Goal: Check status: Check status

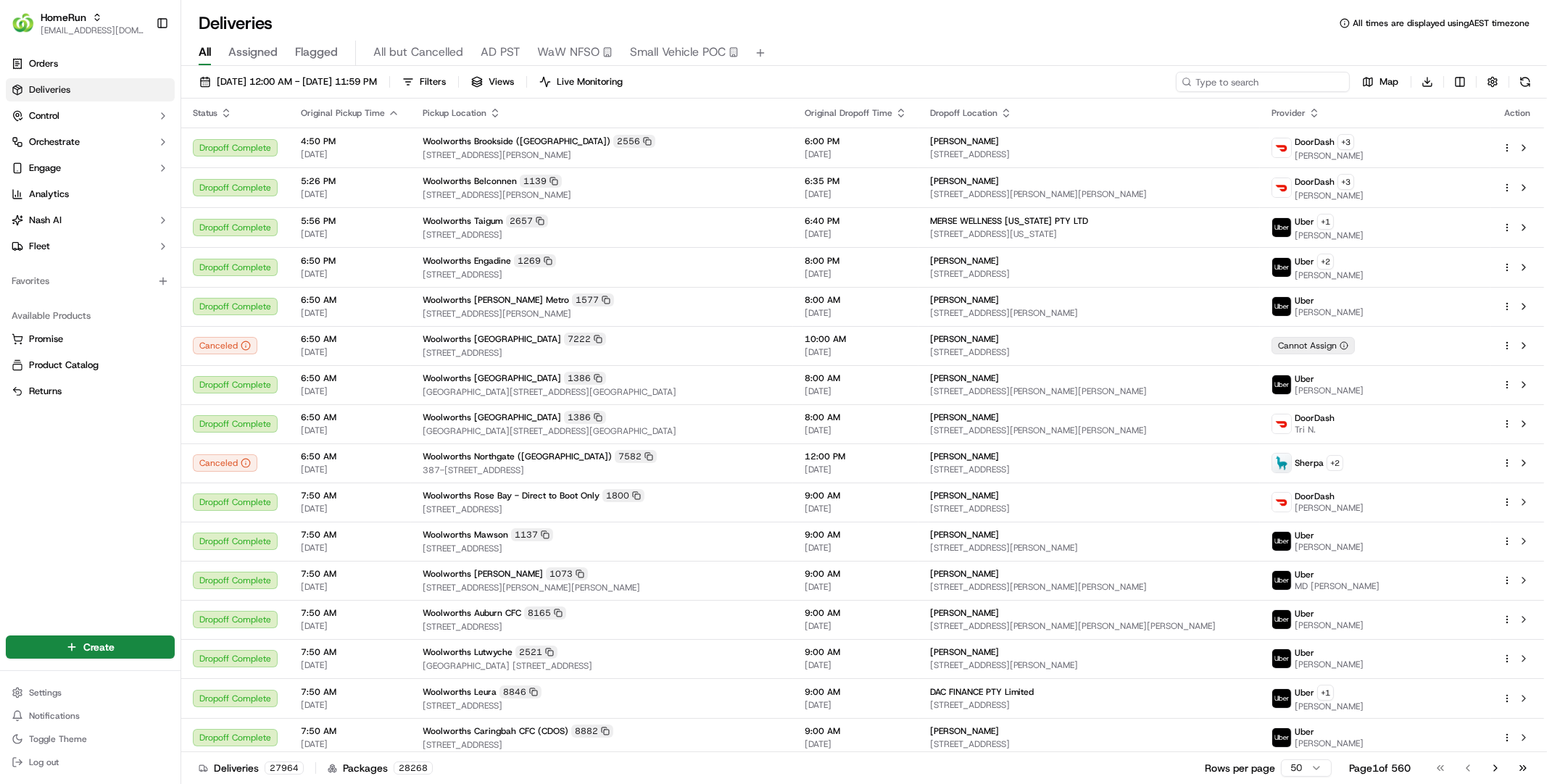
click at [1280, 81] on input at bounding box center [1263, 81] width 174 height 20
paste input "270202060"
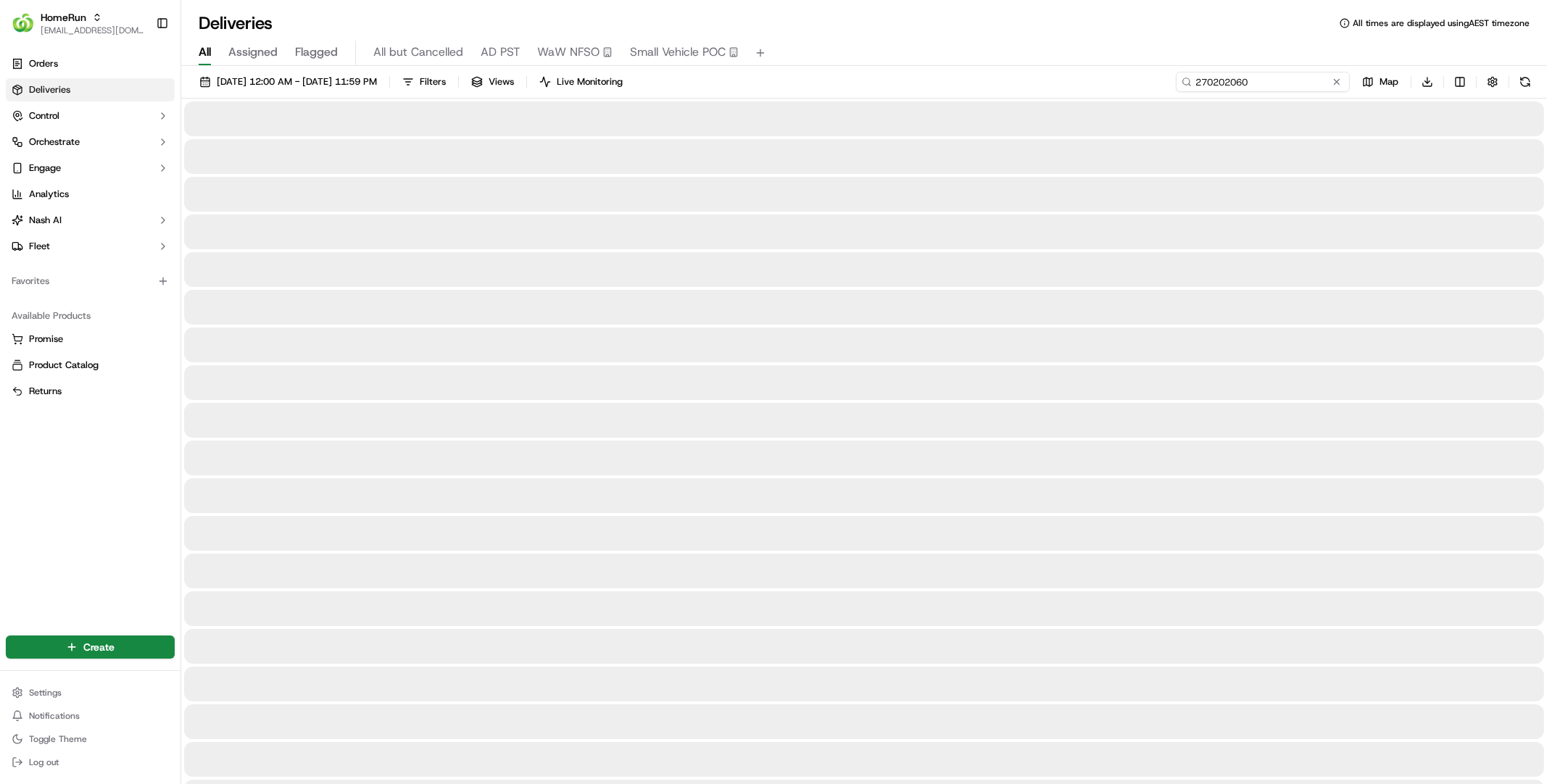
type input "270202060"
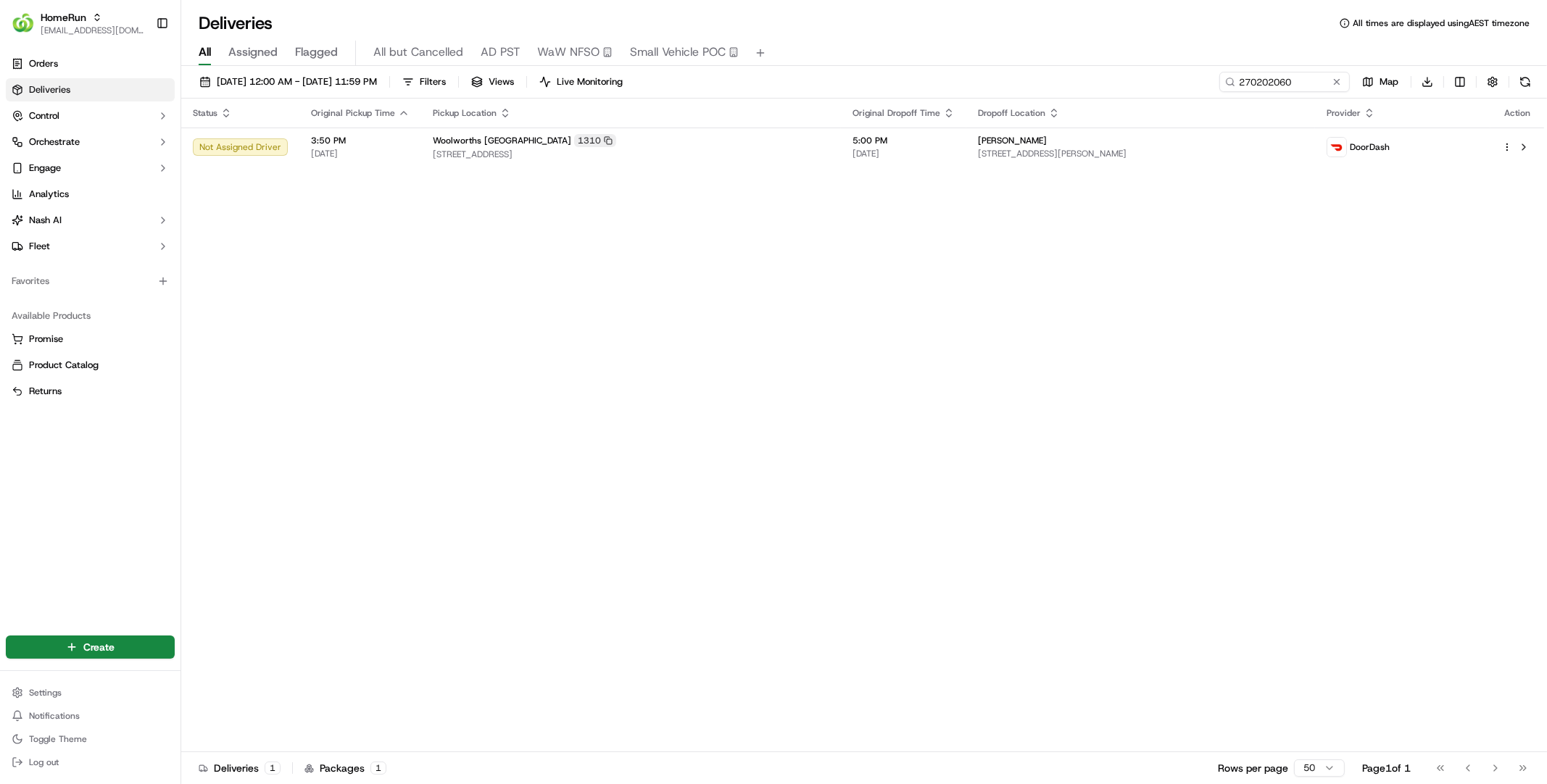
click at [601, 248] on div "Status Original Pickup Time Pickup Location Original Dropoff Time Dropoff Locat…" at bounding box center [863, 425] width 1363 height 654
click at [107, 67] on link "Orders" at bounding box center [90, 63] width 169 height 24
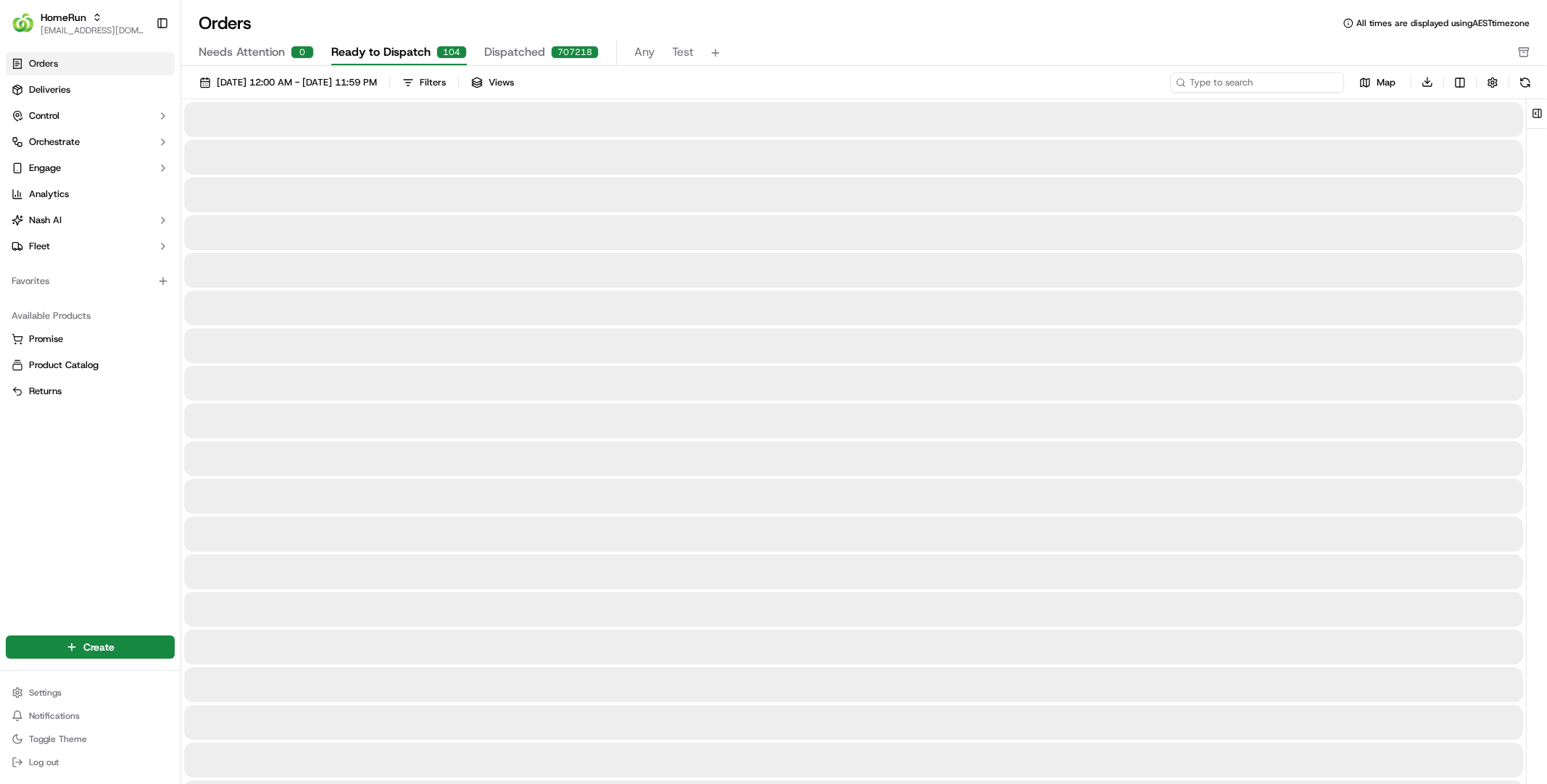
click at [1283, 86] on input at bounding box center [1257, 82] width 174 height 20
paste input "270230397"
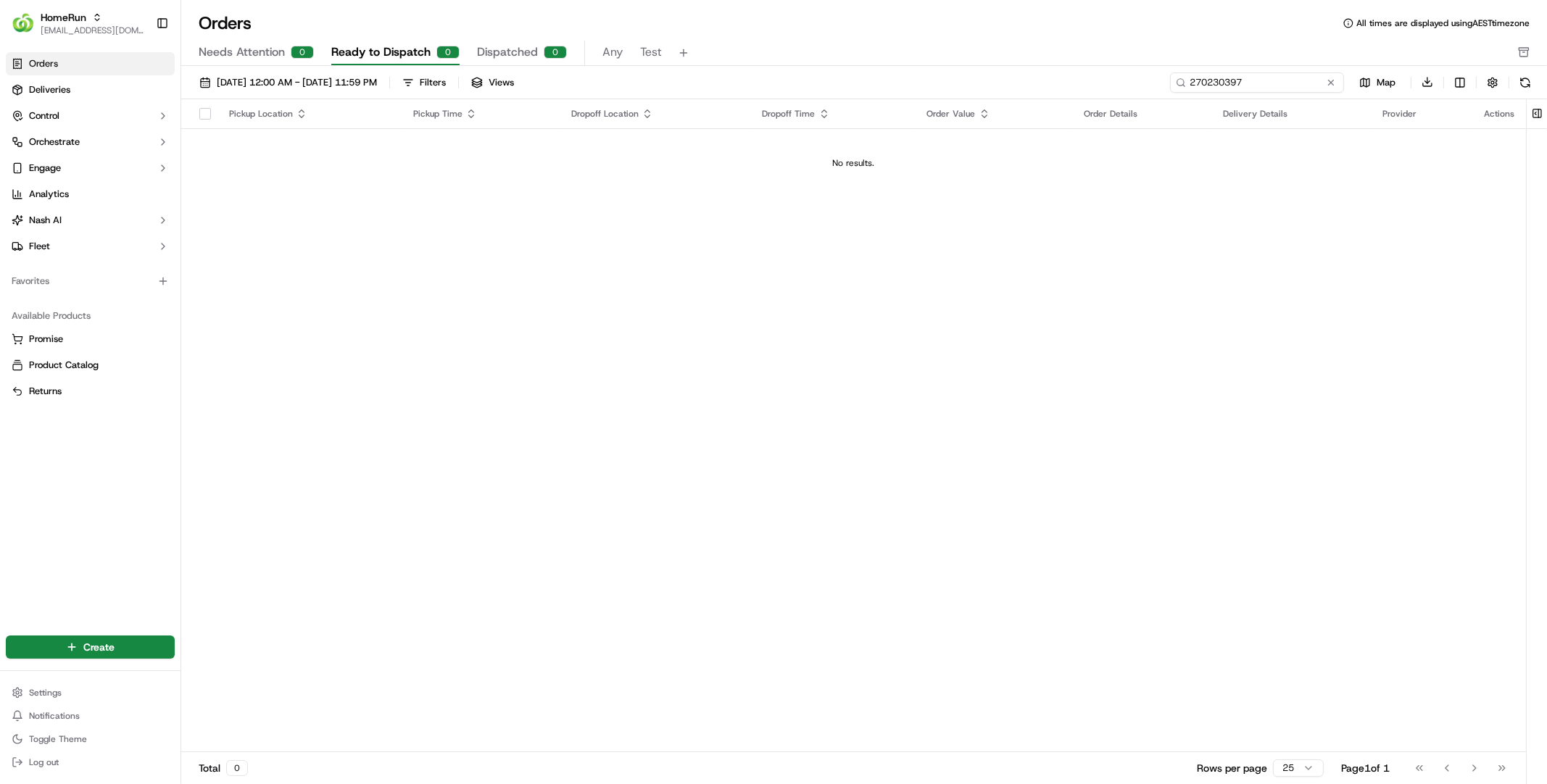
type input "270230397"
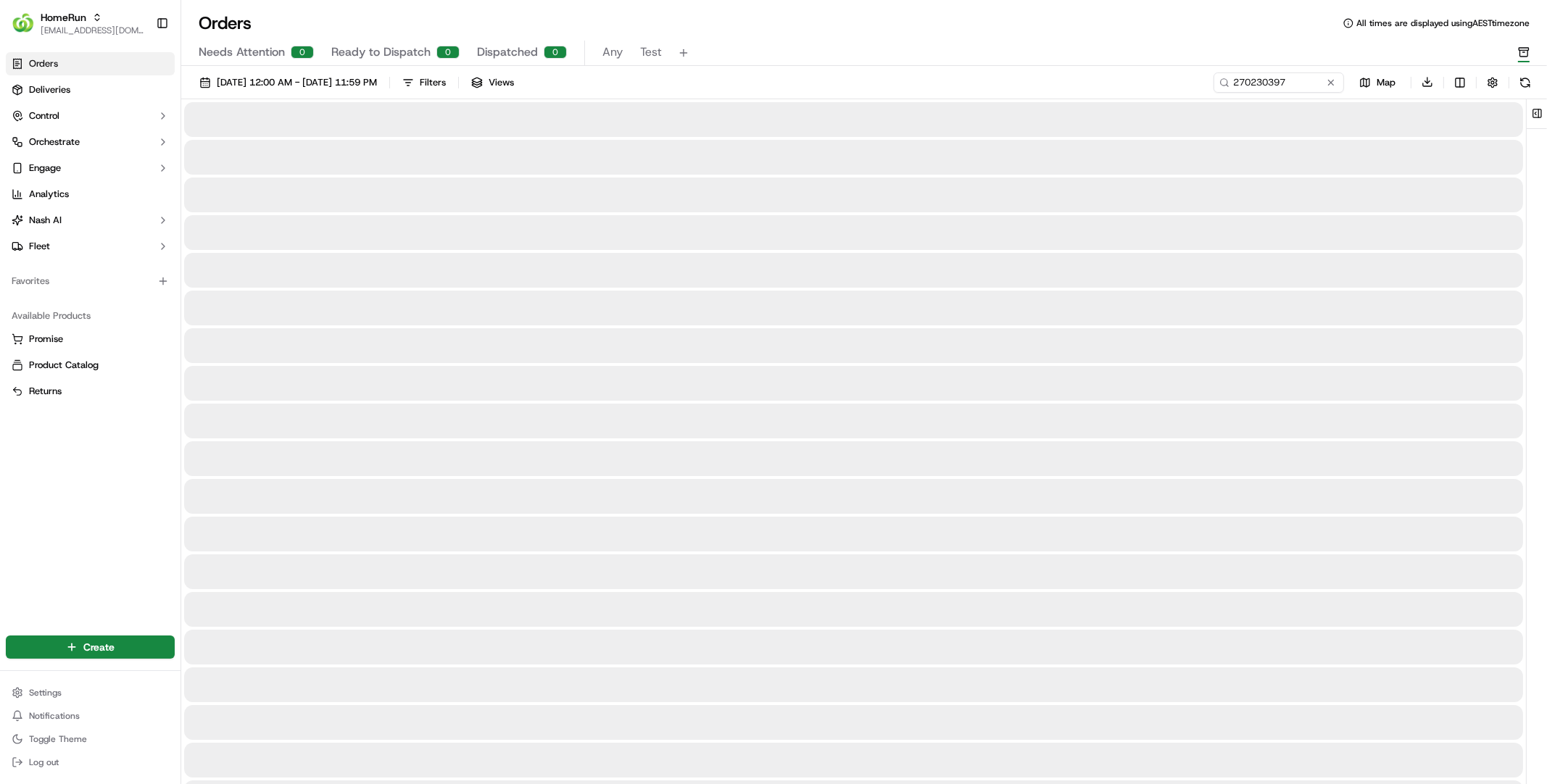
click at [1527, 50] on icon "button" at bounding box center [1524, 52] width 11 height 11
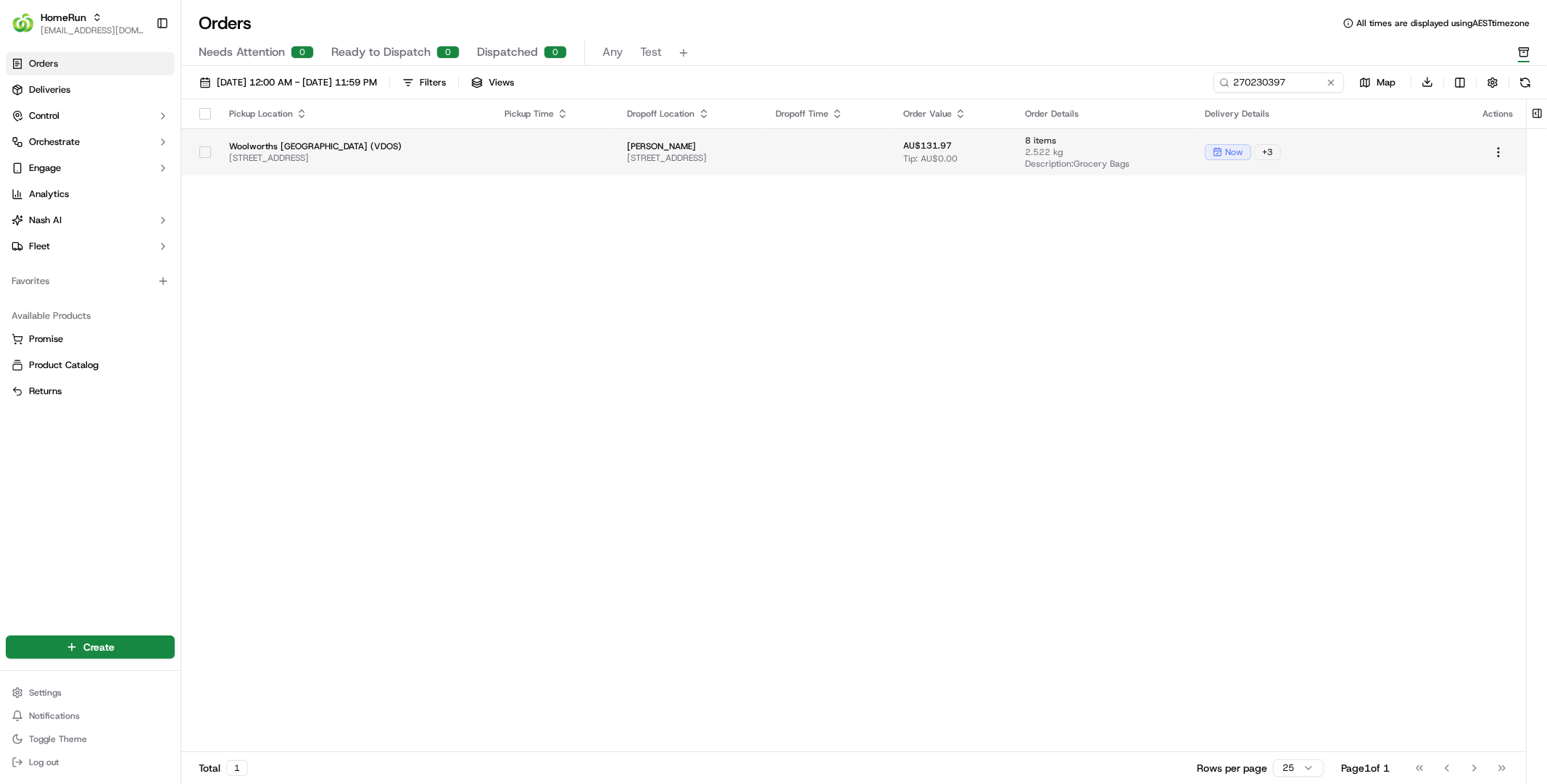
click at [892, 163] on td at bounding box center [828, 152] width 128 height 47
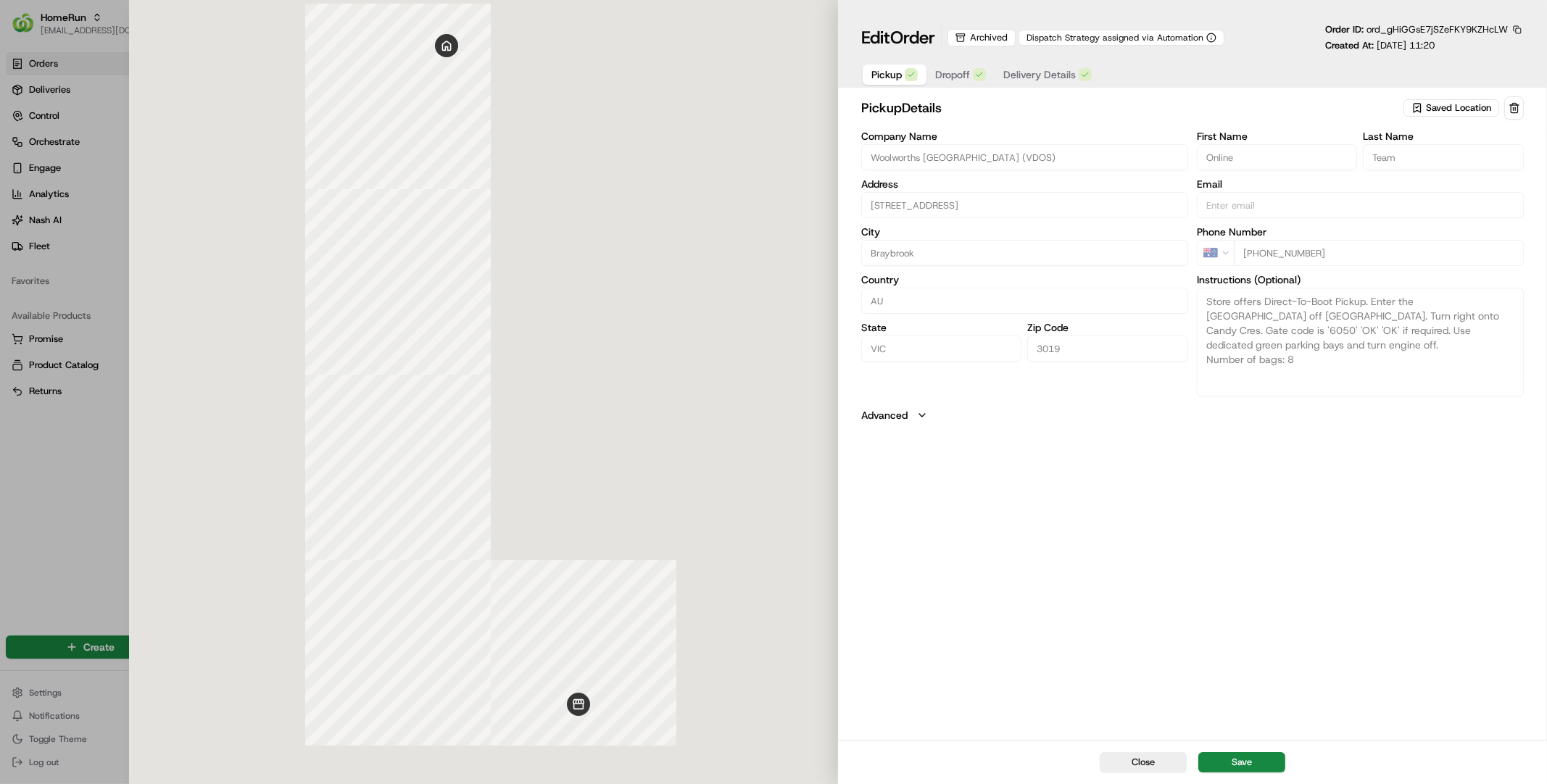
type input "+1"
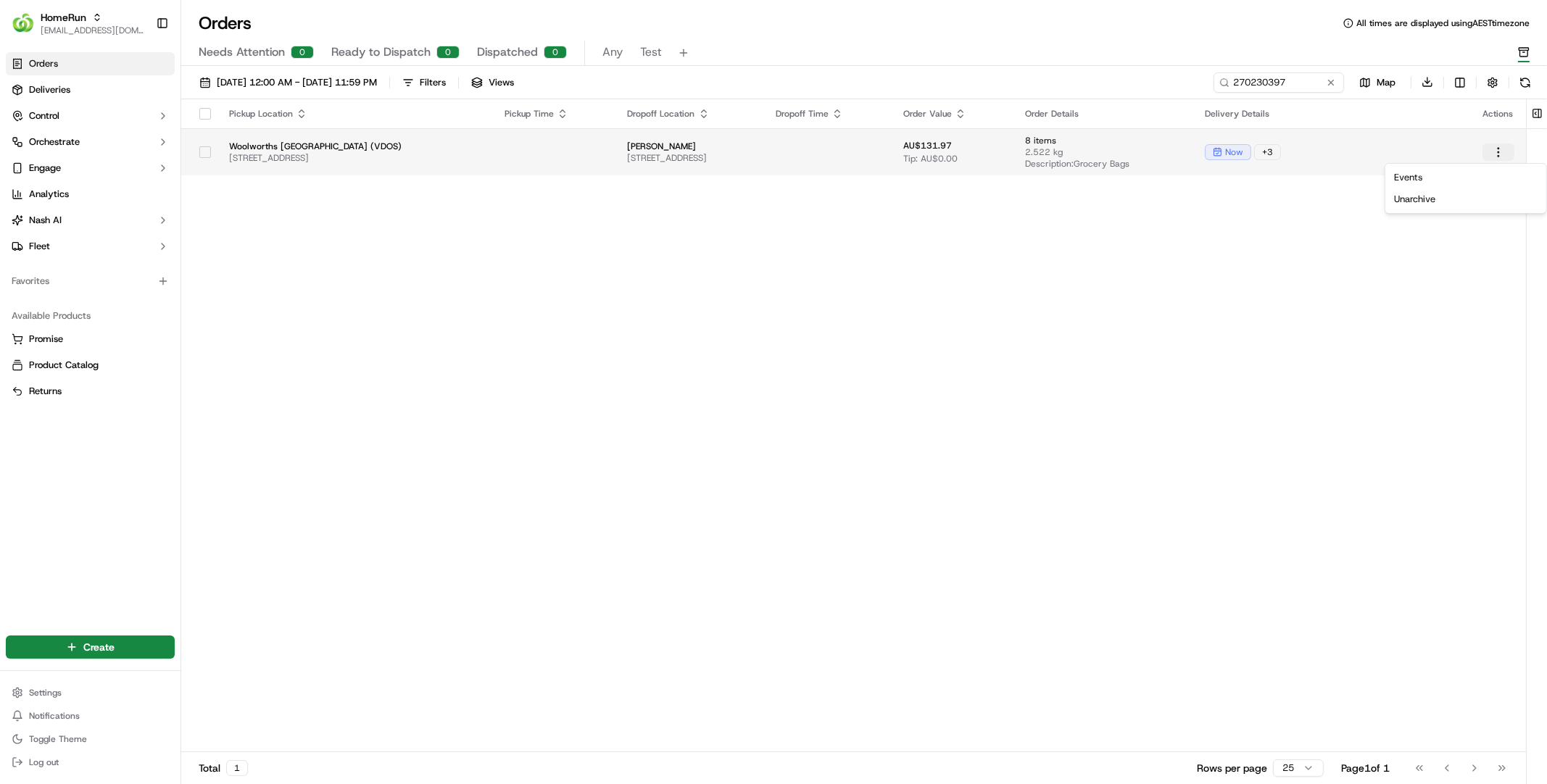
click at [1494, 154] on html "HomeRun [EMAIL_ADDRESS][DOMAIN_NAME] Toggle Sidebar Orders Deliveries Control O…" at bounding box center [773, 392] width 1547 height 784
click at [1464, 179] on link "Events" at bounding box center [1466, 177] width 155 height 22
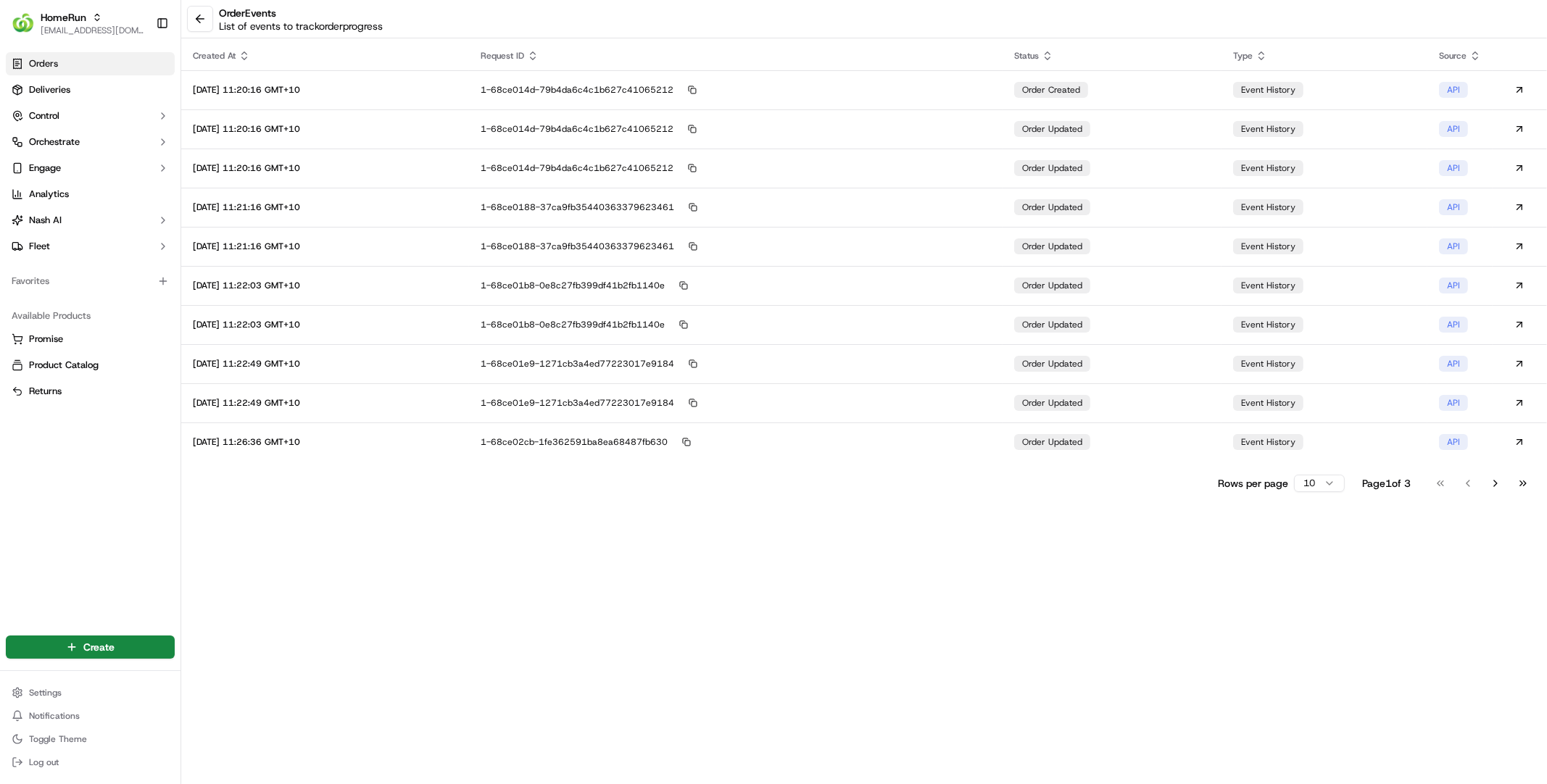
click at [1118, 70] on td "order created" at bounding box center [1112, 89] width 219 height 39
click at [1134, 442] on td "order updated" at bounding box center [1112, 442] width 219 height 39
click at [1523, 489] on button "Go to last page" at bounding box center [1523, 483] width 24 height 20
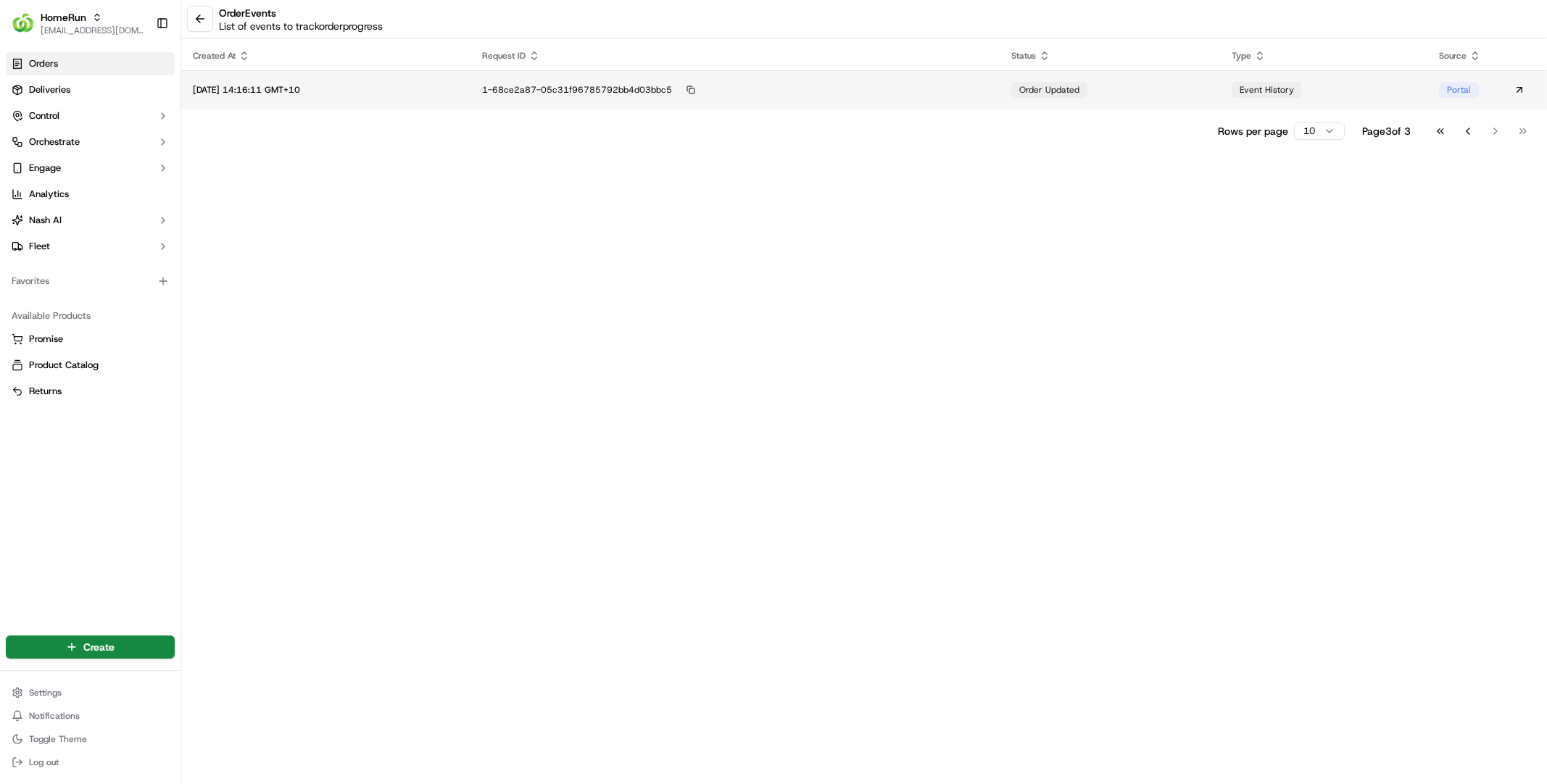
click at [1218, 103] on td "order updated" at bounding box center [1110, 89] width 221 height 39
